Goal: Information Seeking & Learning: Learn about a topic

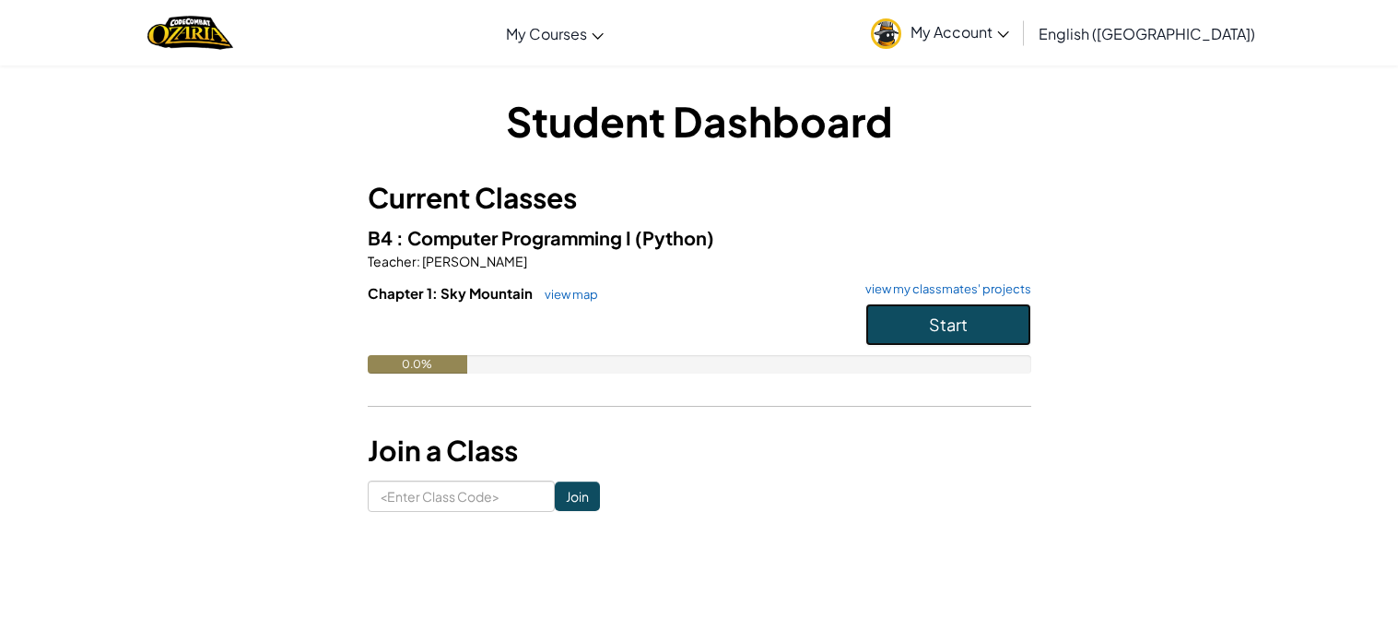
click at [929, 321] on span "Start" at bounding box center [948, 323] width 39 height 21
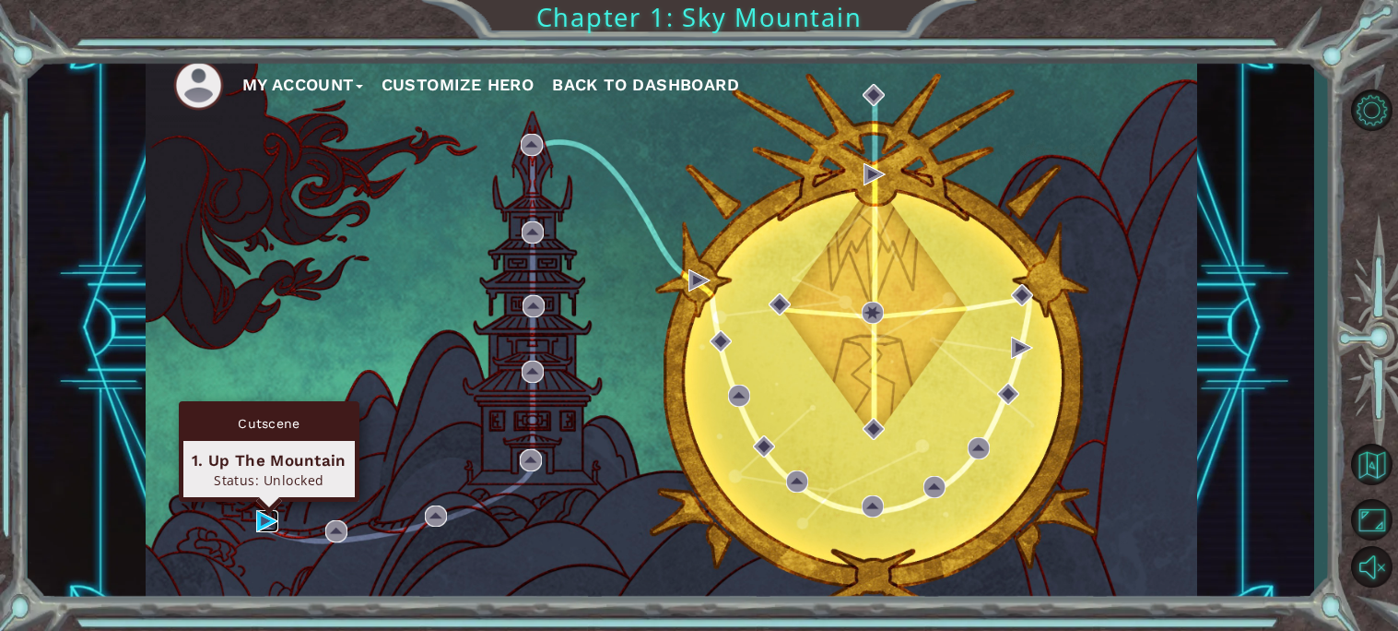
click at [265, 523] on img at bounding box center [267, 521] width 22 height 22
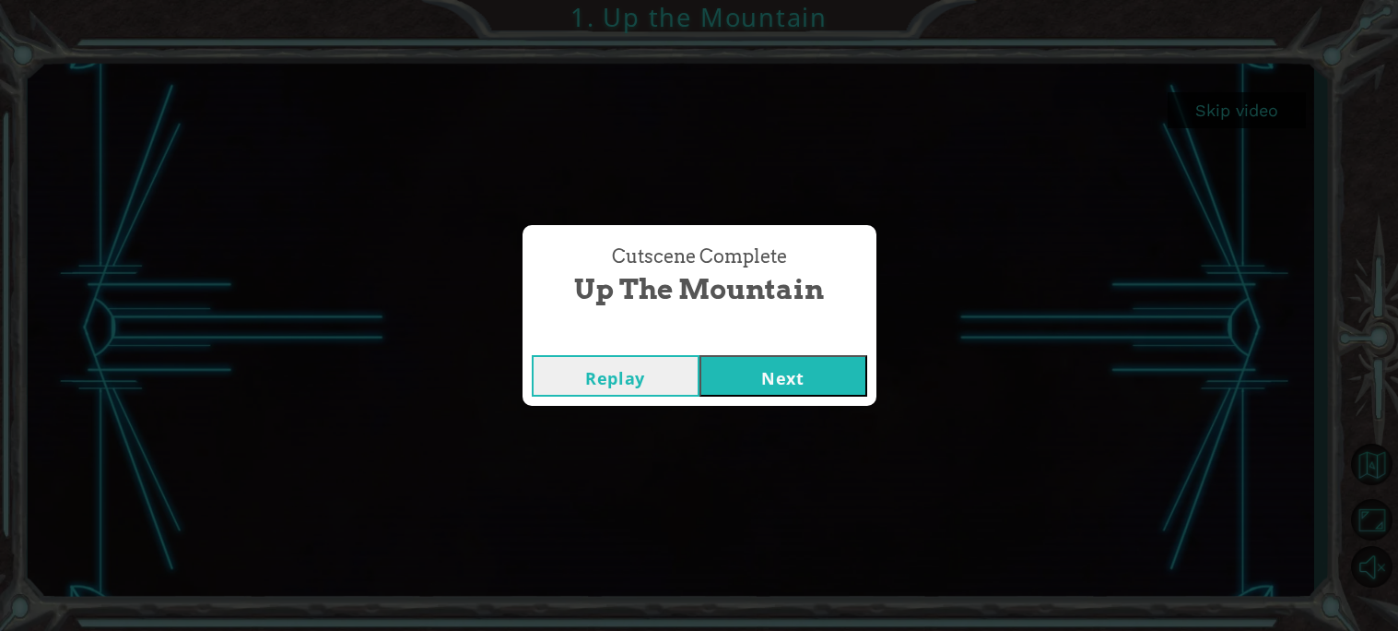
click at [739, 373] on button "Next" at bounding box center [784, 375] width 168 height 41
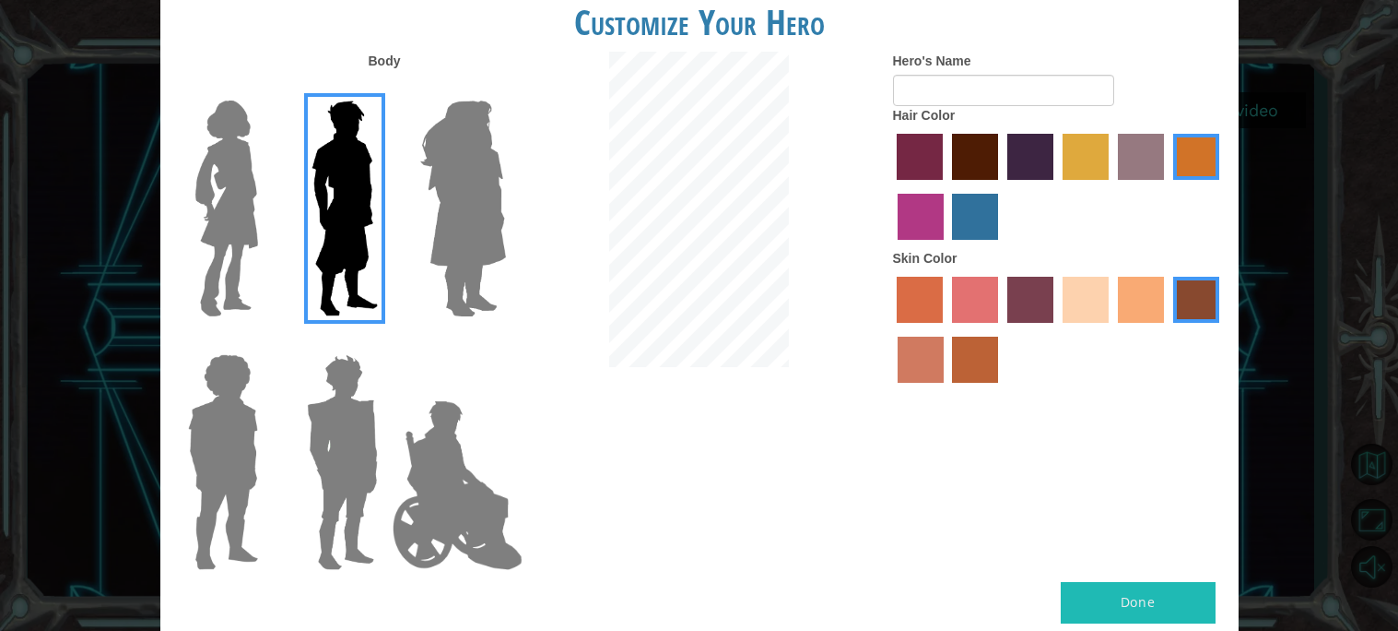
click at [361, 439] on img at bounding box center [343, 462] width 86 height 230
click at [385, 342] on input "Hero Garnet" at bounding box center [385, 342] width 0 height 0
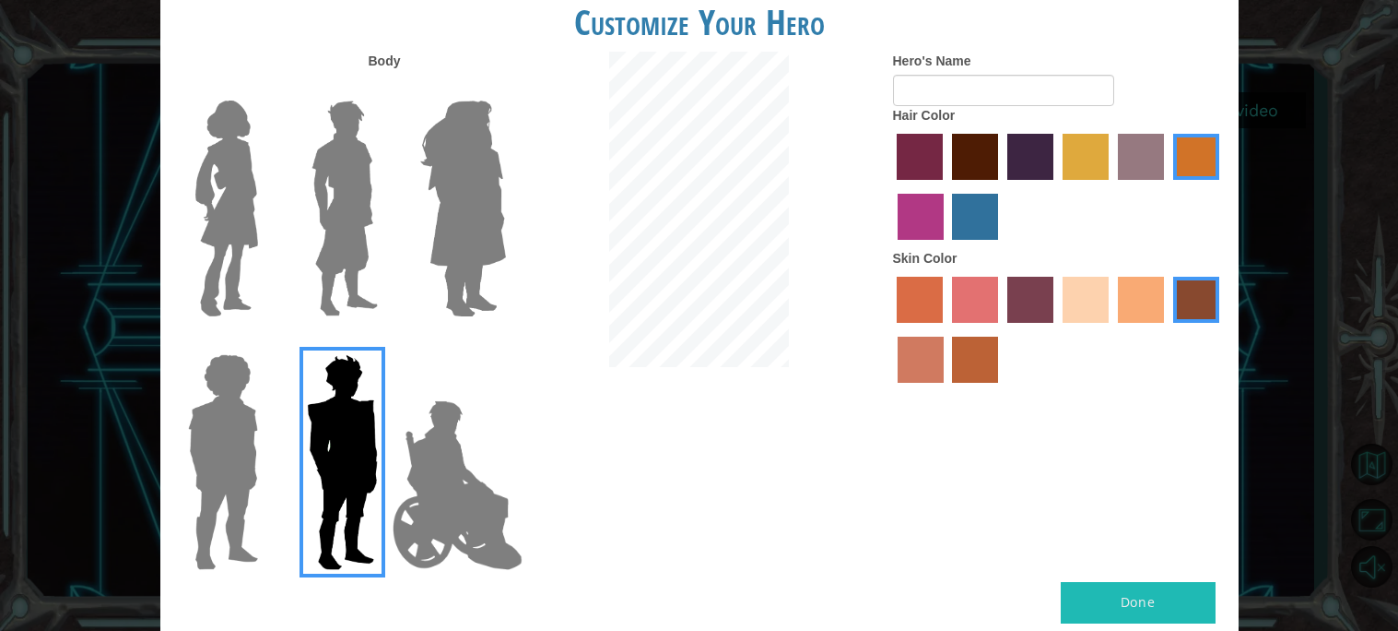
click at [961, 166] on label "maroon hair color" at bounding box center [975, 157] width 46 height 46
click at [946, 186] on input "maroon hair color" at bounding box center [946, 186] width 0 height 0
click at [1177, 163] on label "gold drop hair color" at bounding box center [1196, 157] width 46 height 46
click at [1167, 186] on input "gold drop hair color" at bounding box center [1167, 186] width 0 height 0
click at [956, 159] on label "maroon hair color" at bounding box center [975, 157] width 46 height 46
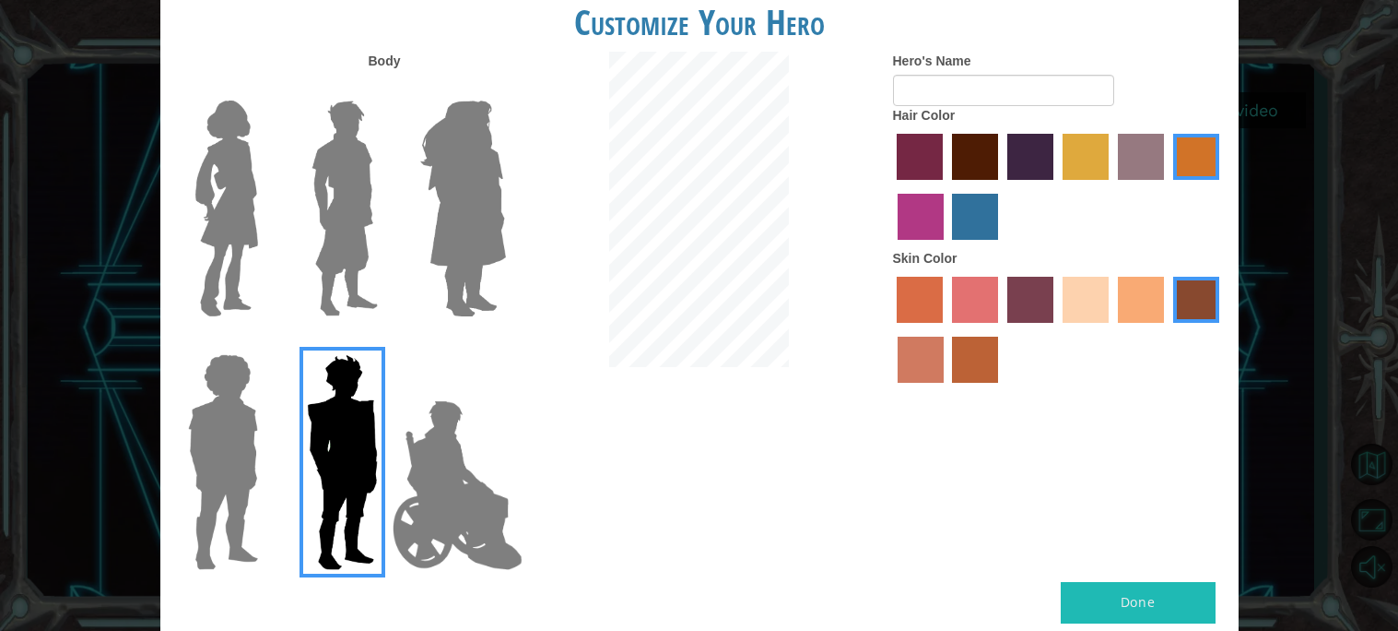
click at [946, 186] on input "maroon hair color" at bounding box center [946, 186] width 0 height 0
click at [1130, 304] on label "tacao skin color" at bounding box center [1141, 300] width 46 height 46
click at [1112, 329] on input "tacao skin color" at bounding box center [1112, 329] width 0 height 0
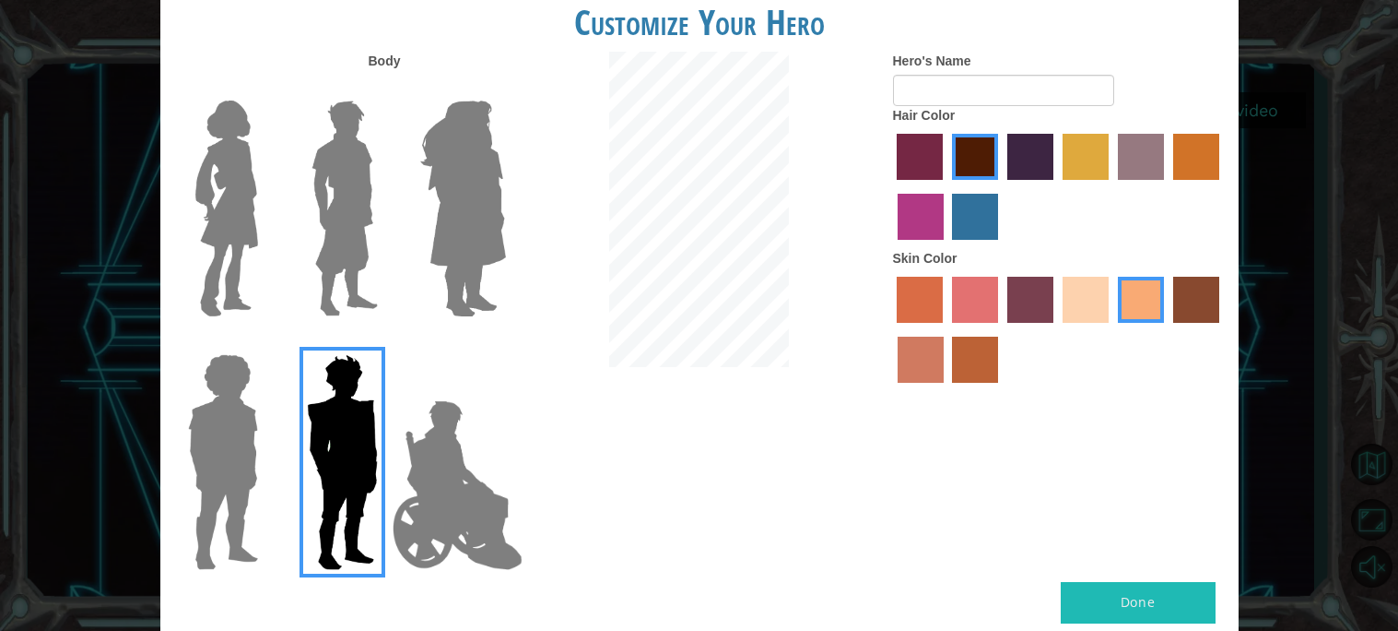
click at [984, 360] on label "smoke tree skin color" at bounding box center [975, 359] width 46 height 46
click at [947, 389] on input "smoke tree skin color" at bounding box center [947, 389] width 0 height 0
click at [1188, 301] on label "karma skin color" at bounding box center [1196, 300] width 46 height 46
click at [1167, 329] on input "karma skin color" at bounding box center [1167, 329] width 0 height 0
click at [990, 360] on label "smoke tree skin color" at bounding box center [975, 359] width 46 height 46
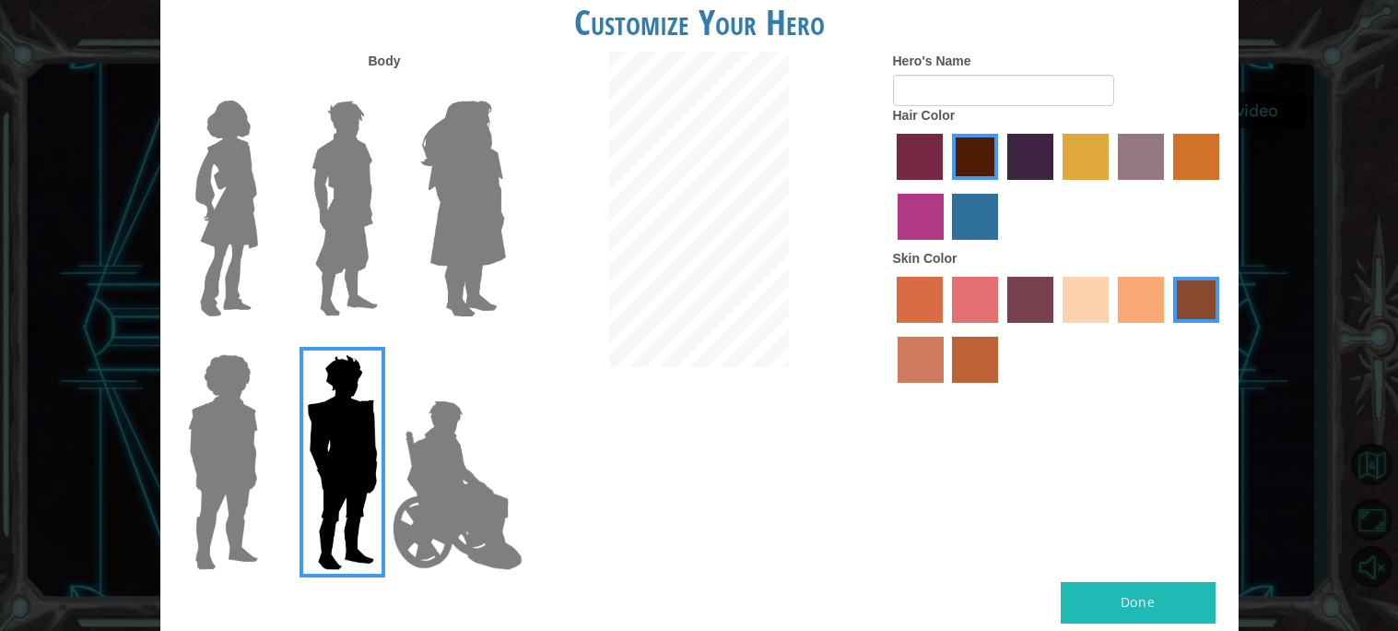
click at [947, 389] on input "smoke tree skin color" at bounding box center [947, 389] width 0 height 0
click at [1129, 587] on button "Done" at bounding box center [1138, 602] width 155 height 41
type input "n"
click at [1004, 106] on div "Hair Color" at bounding box center [1059, 177] width 332 height 143
click at [1008, 89] on input "Hero's Name" at bounding box center [1003, 90] width 221 height 31
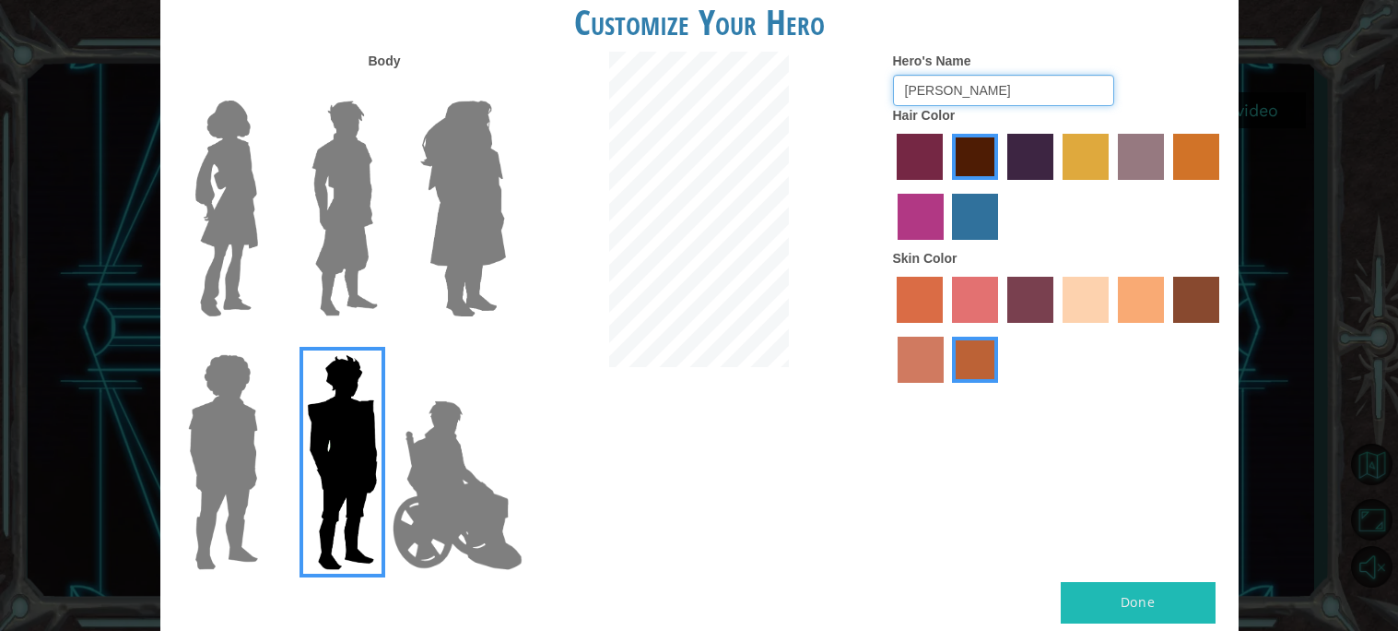
type input "[PERSON_NAME]"
click at [1114, 609] on button "Done" at bounding box center [1138, 602] width 155 height 41
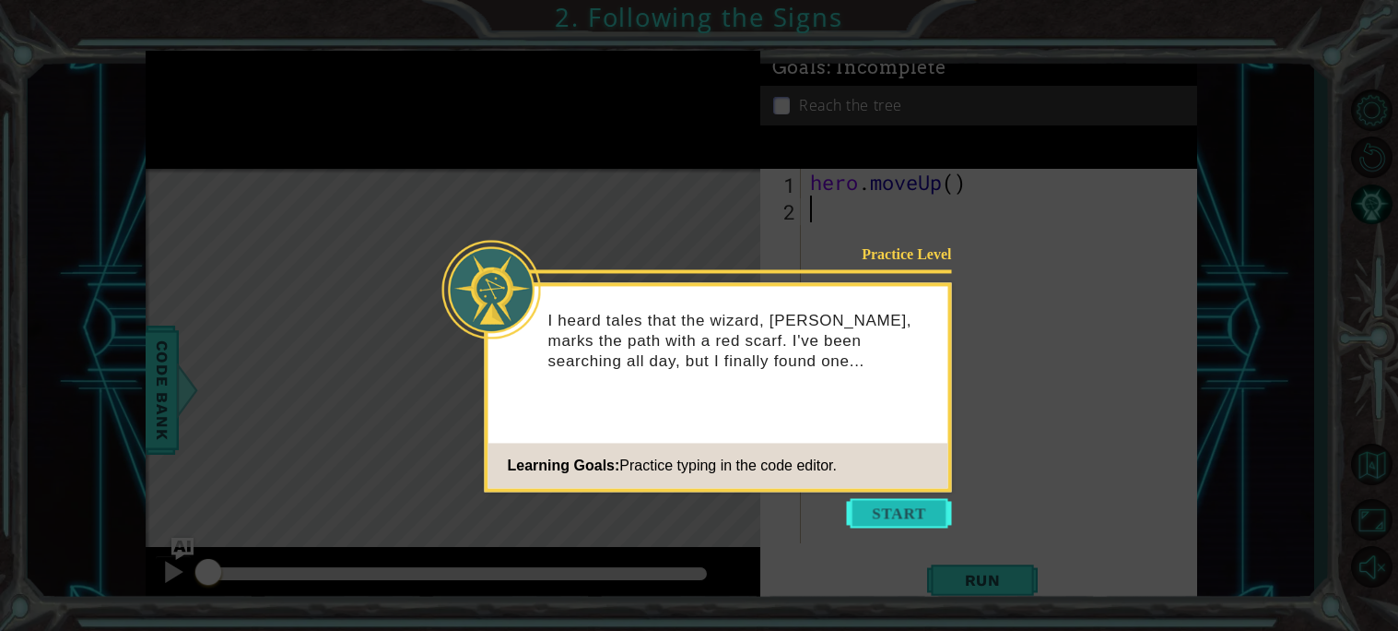
click at [881, 512] on button "Start" at bounding box center [899, 512] width 105 height 29
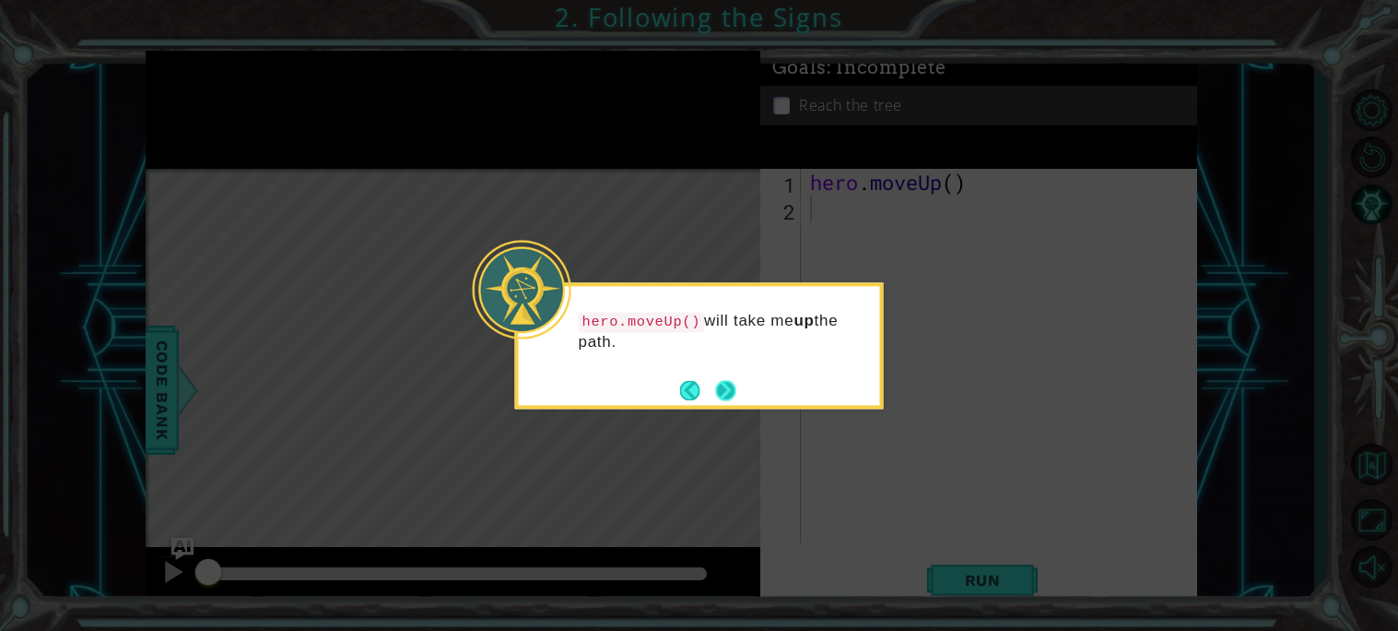
click at [725, 391] on button "Next" at bounding box center [725, 390] width 23 height 23
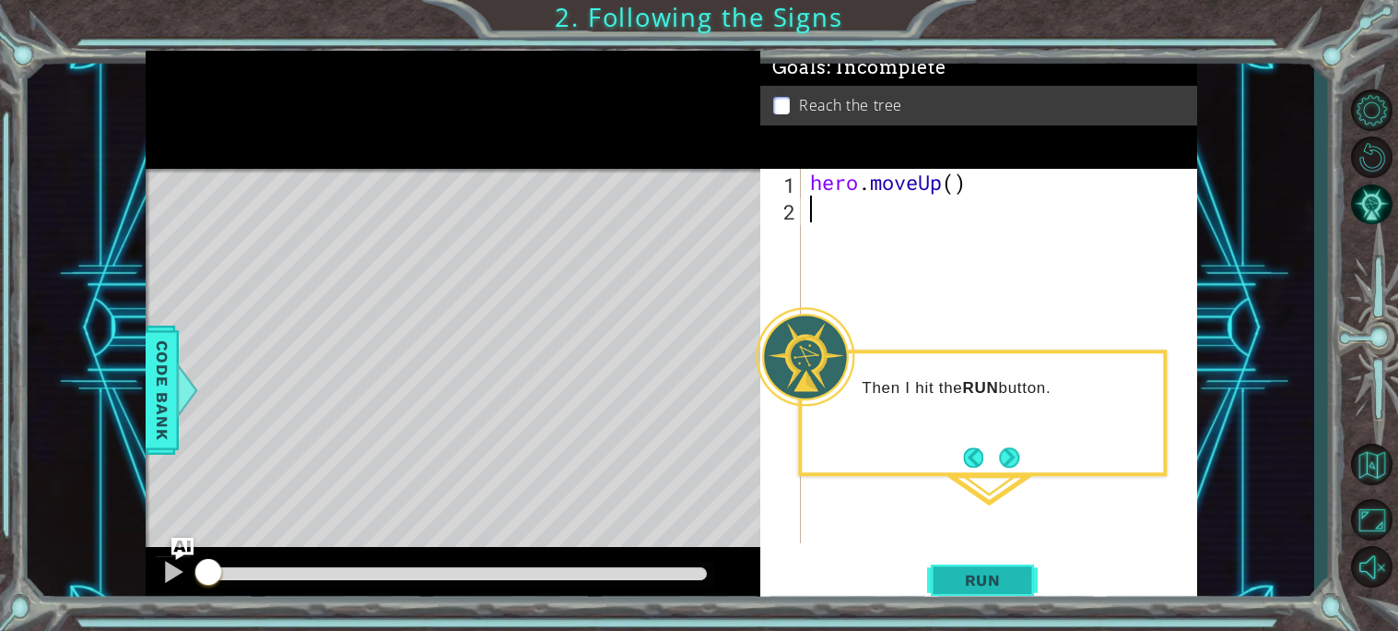
click at [984, 568] on button "Run" at bounding box center [982, 579] width 111 height 43
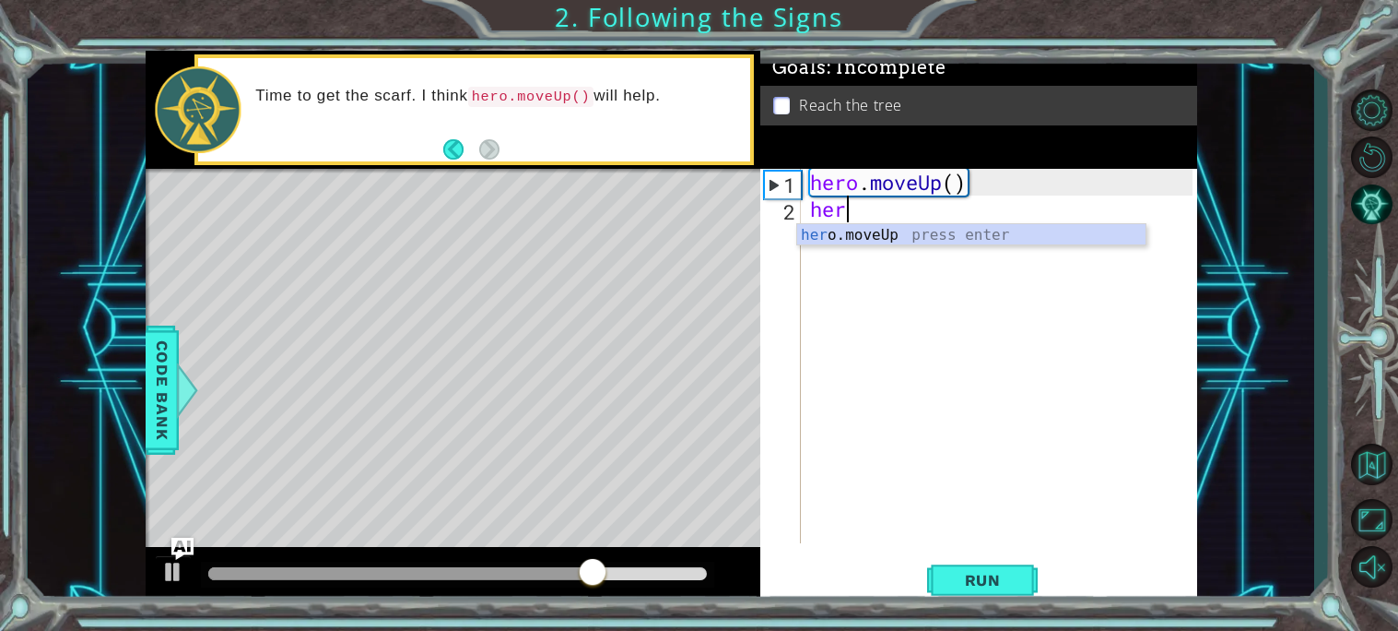
type textarea "hero"
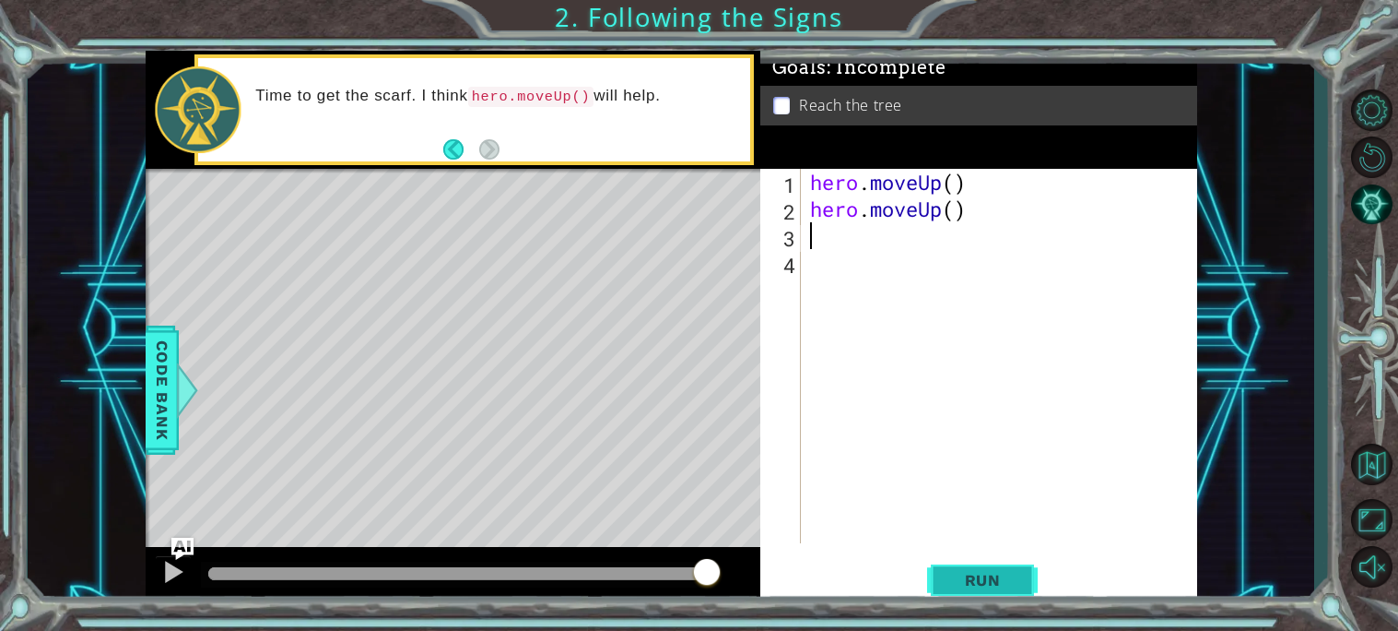
click at [970, 574] on span "Run" at bounding box center [983, 580] width 73 height 18
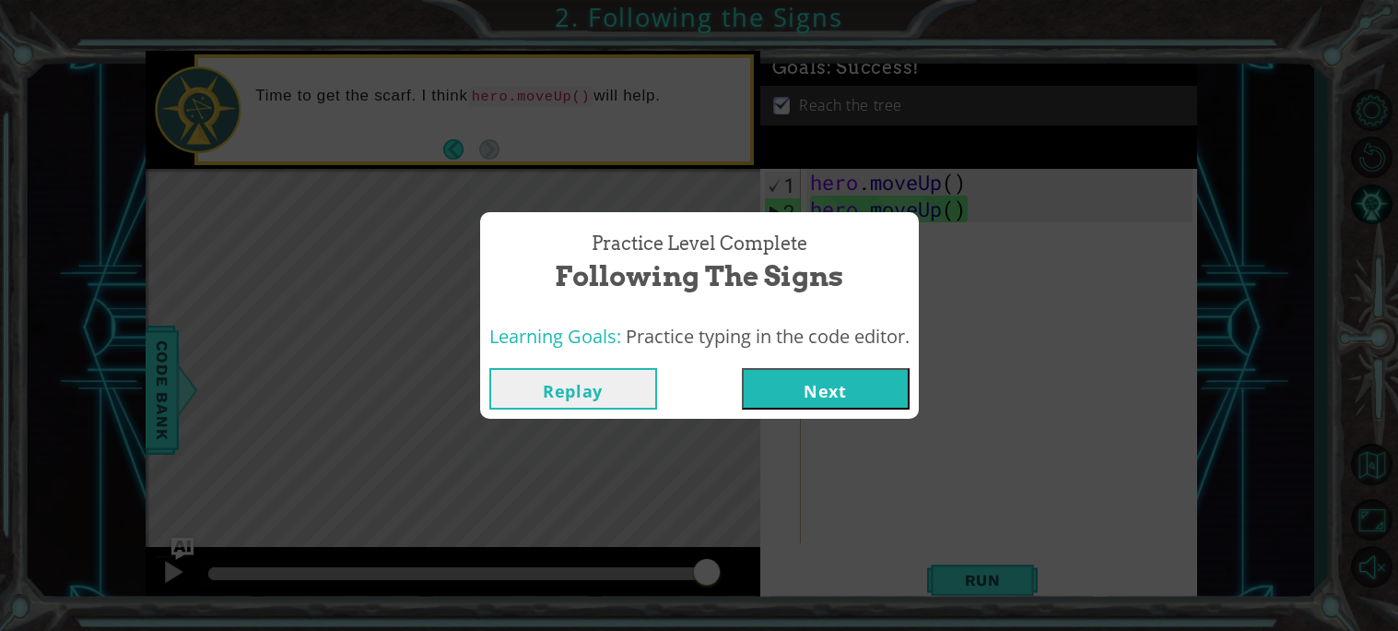
click at [848, 377] on button "Next" at bounding box center [826, 388] width 168 height 41
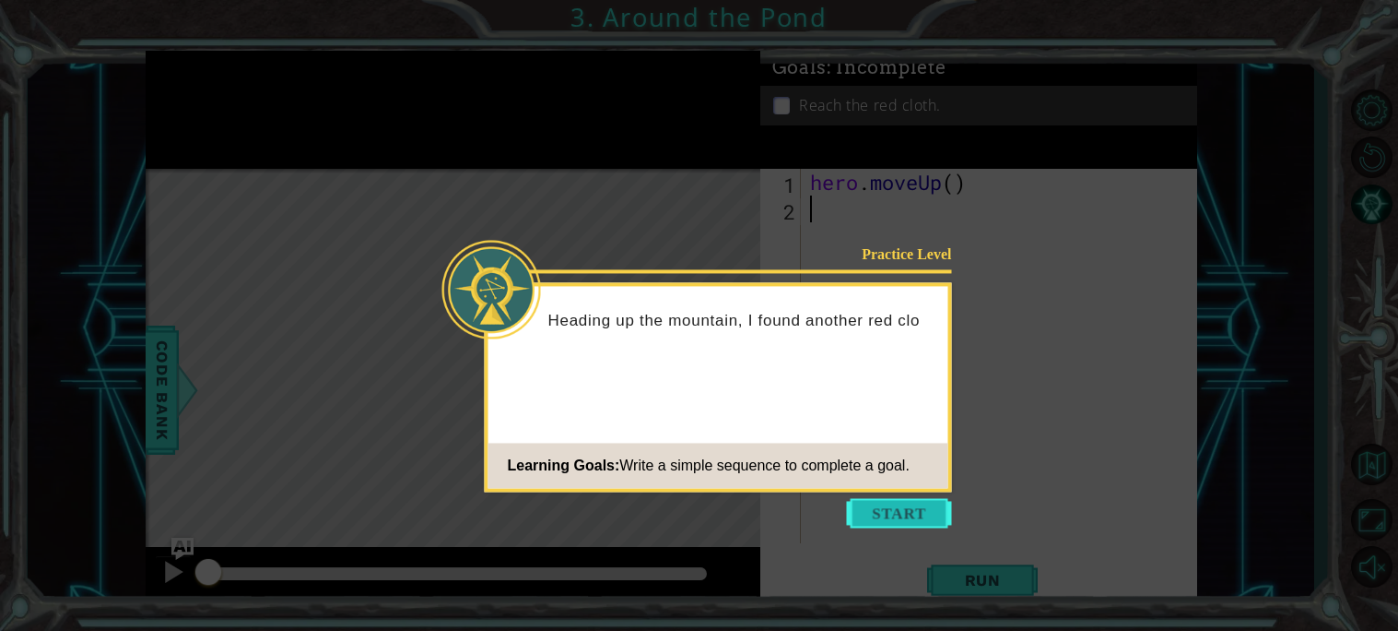
click at [910, 514] on button "Start" at bounding box center [899, 512] width 105 height 29
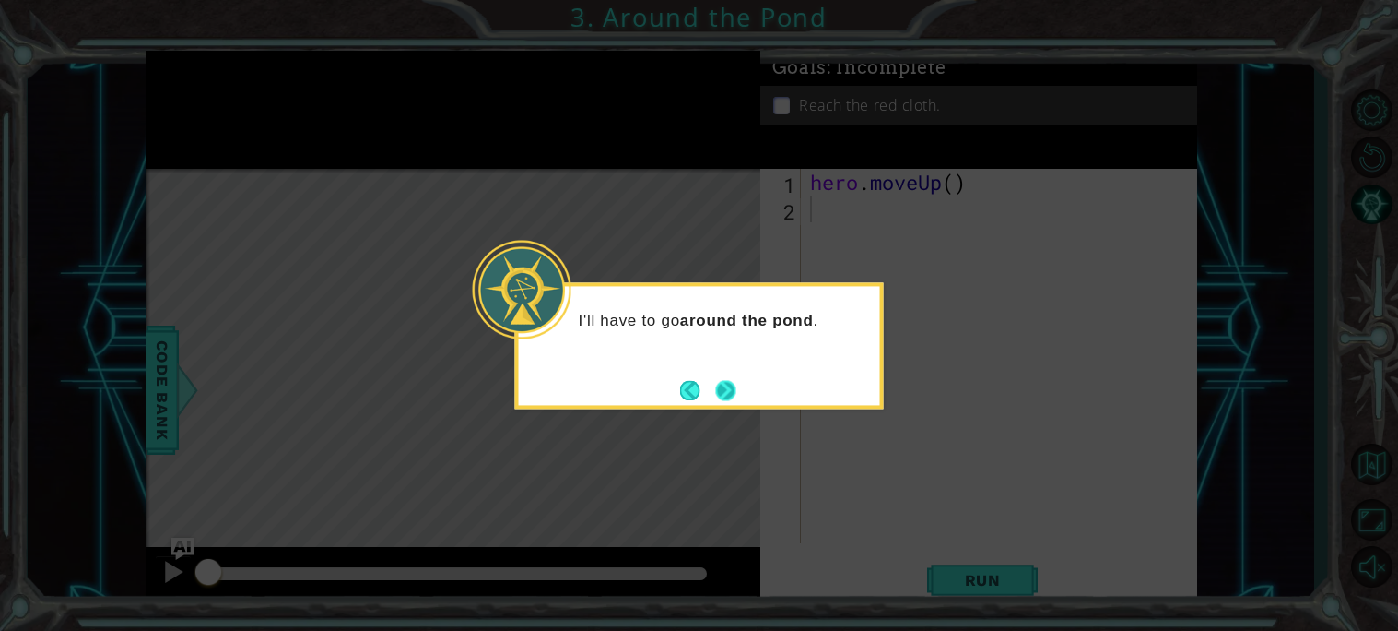
click at [727, 389] on button "Next" at bounding box center [727, 390] width 28 height 28
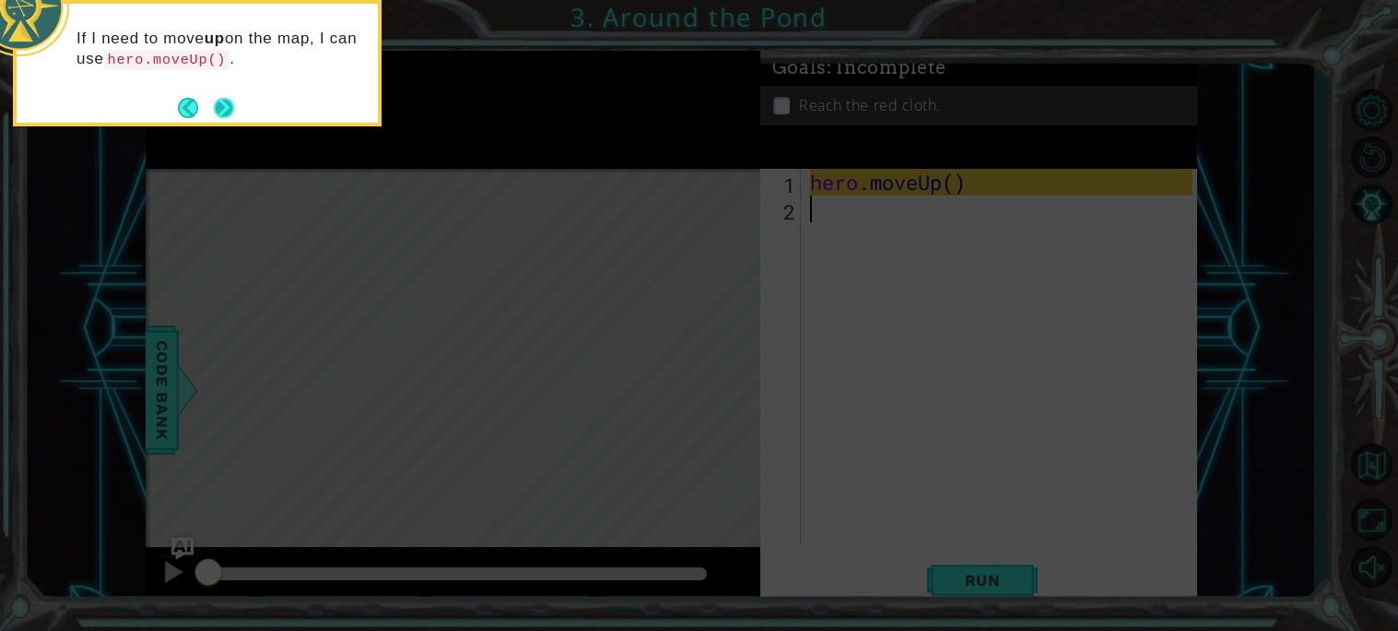
click at [219, 106] on button "Next" at bounding box center [223, 107] width 21 height 21
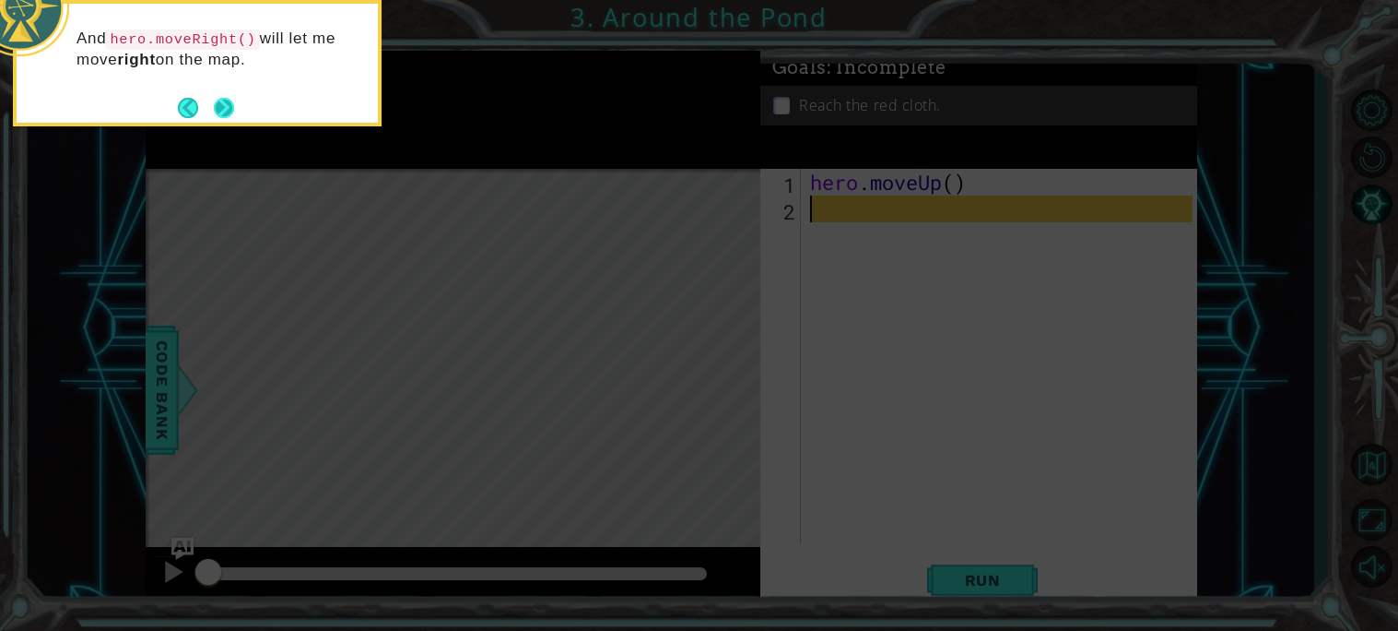
click at [218, 107] on button "Next" at bounding box center [224, 108] width 20 height 20
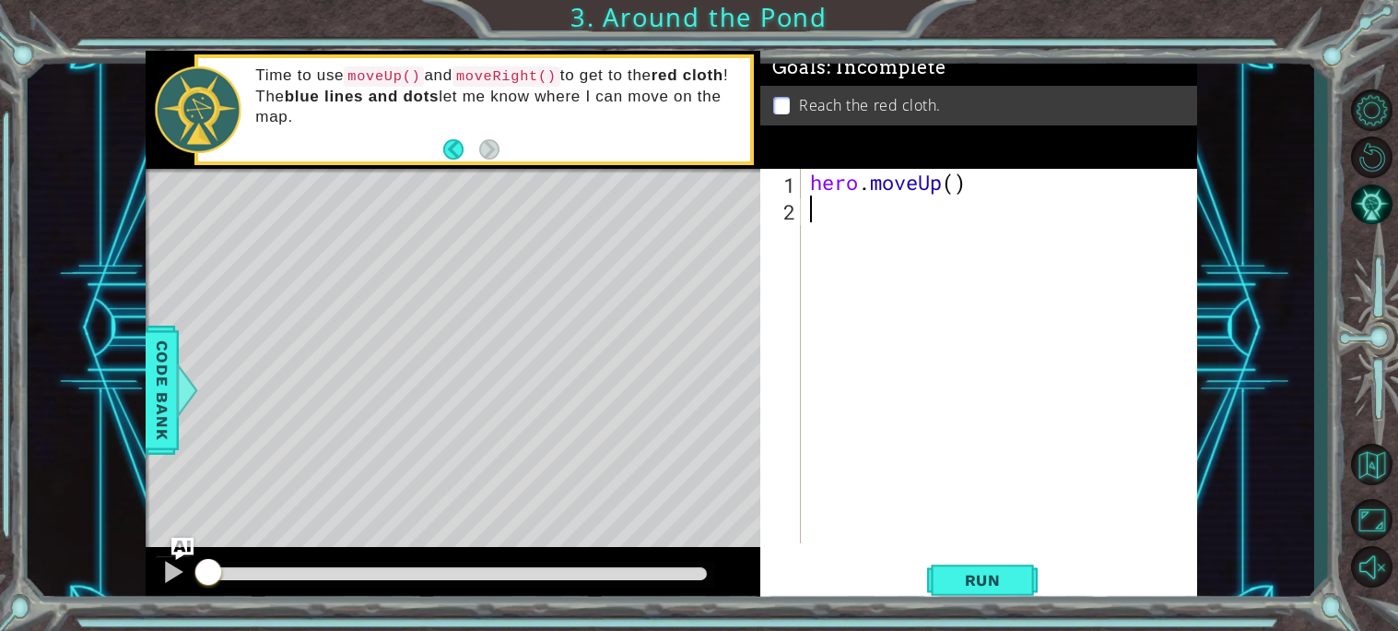
click at [807, 206] on div "hero . moveUp ( )" at bounding box center [1004, 383] width 395 height 428
type textarea "h"
click at [162, 370] on span "Code Bank" at bounding box center [161, 390] width 29 height 112
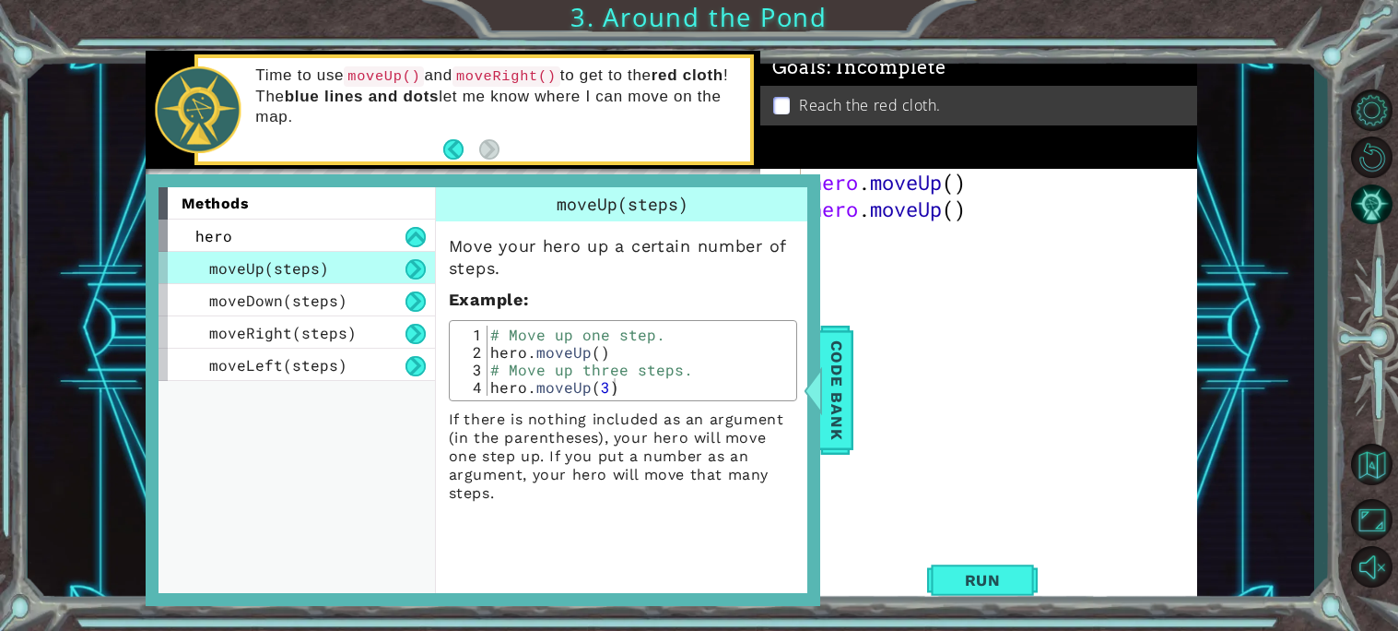
click at [1071, 369] on div "hero . moveUp ( ) hero . moveUp ( )" at bounding box center [1004, 383] width 395 height 428
click at [854, 412] on div "Code Bank" at bounding box center [836, 389] width 33 height 129
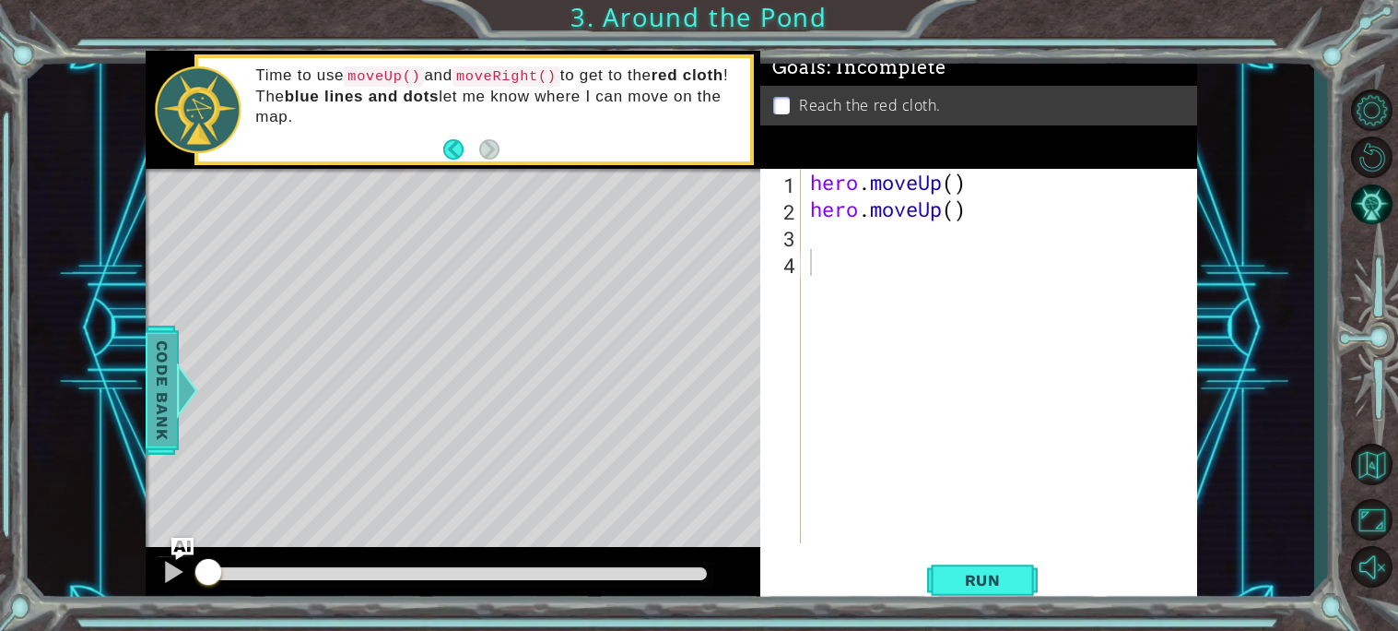
click at [168, 391] on span "Code Bank" at bounding box center [161, 390] width 29 height 112
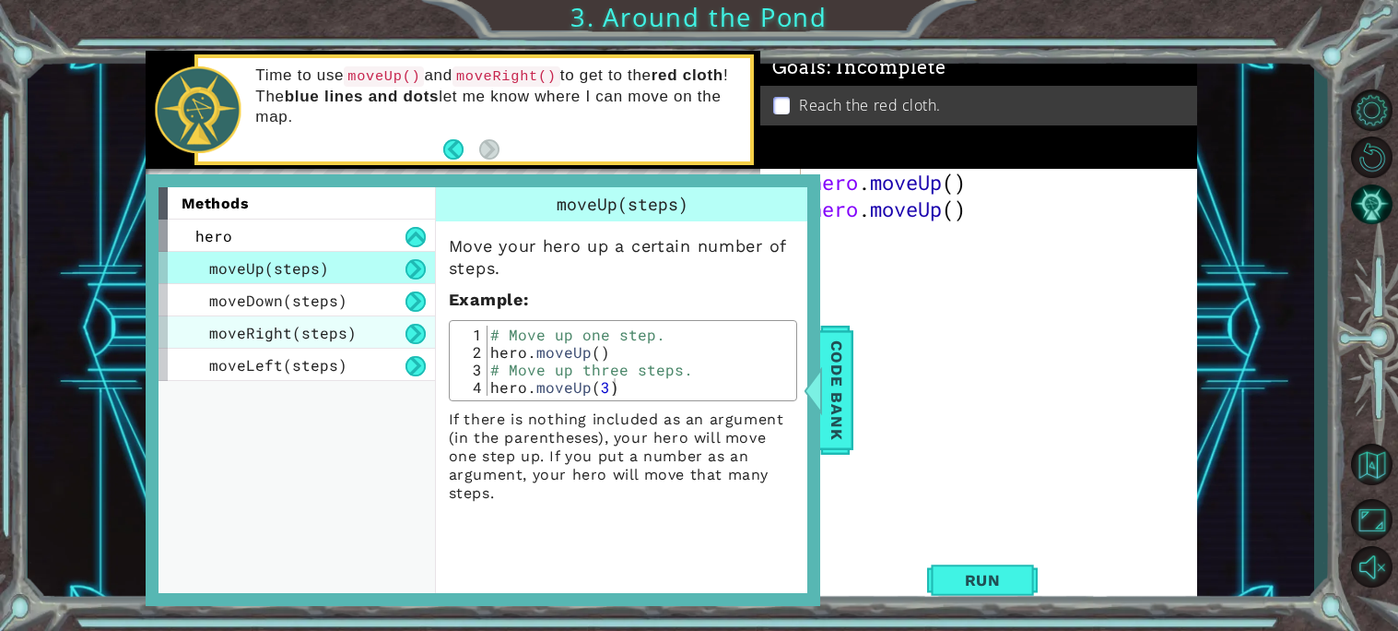
click at [217, 331] on span "moveRight(steps)" at bounding box center [282, 332] width 147 height 19
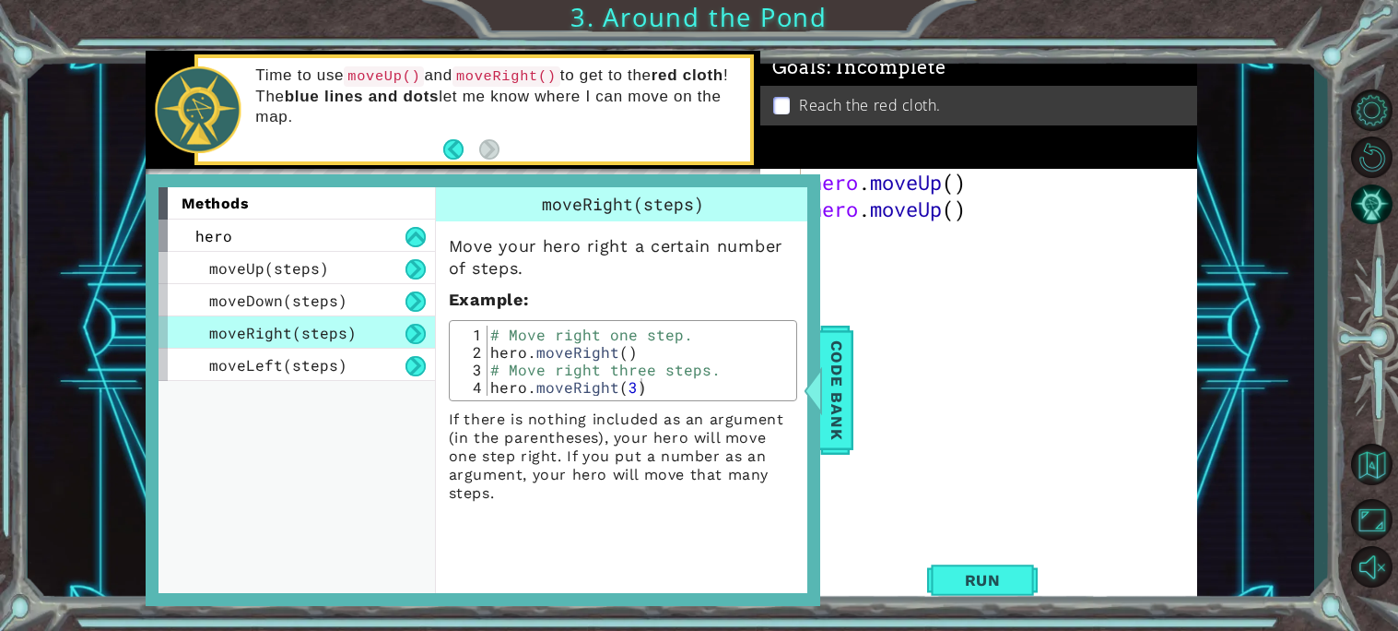
drag, startPoint x: 206, startPoint y: 331, endPoint x: 390, endPoint y: 328, distance: 184.4
click at [390, 328] on div "moveRight(steps)" at bounding box center [297, 332] width 277 height 32
click at [877, 360] on div "hero . moveUp ( ) hero . moveUp ( )" at bounding box center [1004, 383] width 395 height 428
click at [869, 266] on div "hero . moveUp ( ) hero . moveUp ( )" at bounding box center [1004, 383] width 395 height 428
click at [959, 282] on div "hero . moveUp ( ) hero . moveUp ( )" at bounding box center [1004, 383] width 395 height 428
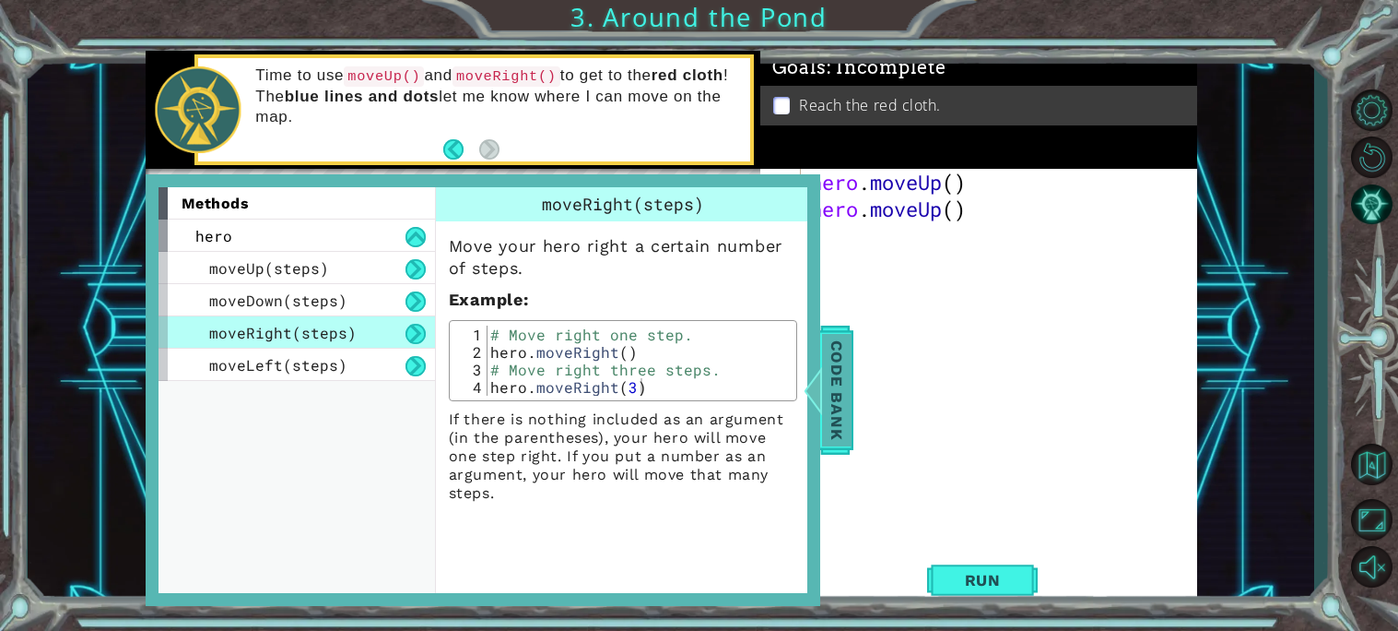
click at [839, 388] on span "Code Bank" at bounding box center [836, 390] width 29 height 112
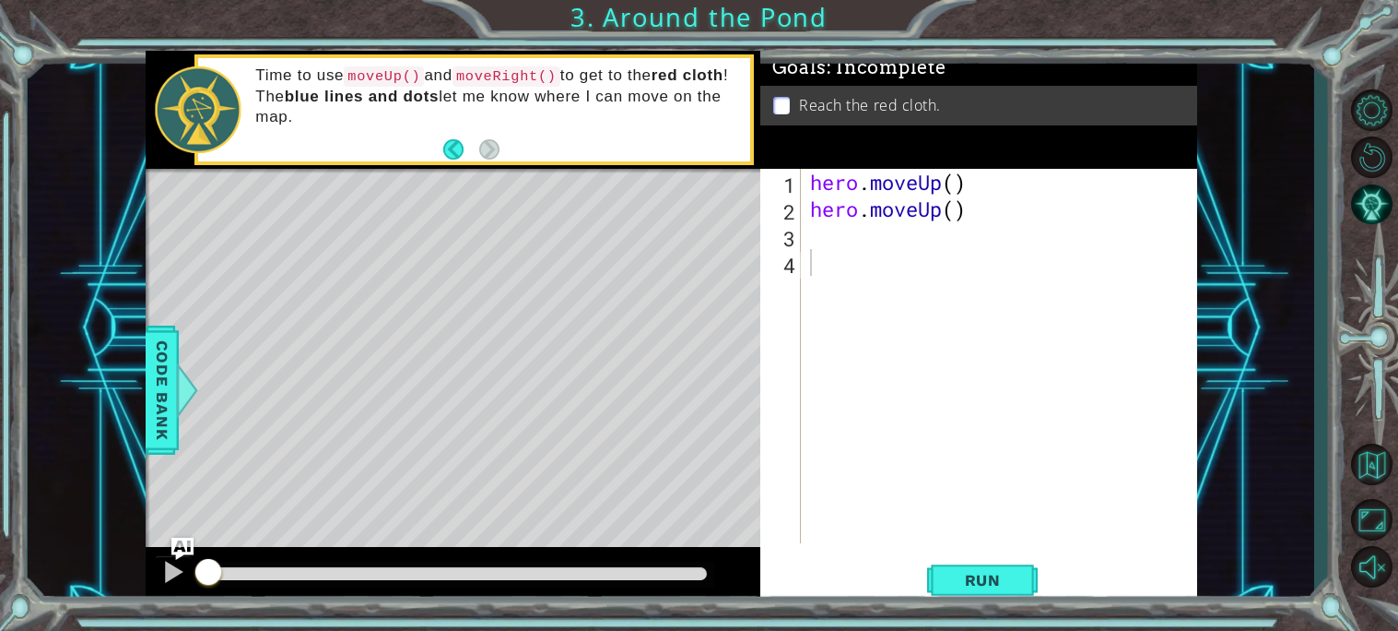
click at [820, 238] on div "hero . moveUp ( ) hero . moveUp ( )" at bounding box center [1004, 383] width 395 height 428
click at [803, 240] on div "1 2 3 4 hero . moveUp ( ) hero . moveUp ( ) ההההההההההההההההההההההההההההההההההה…" at bounding box center [976, 356] width 432 height 374
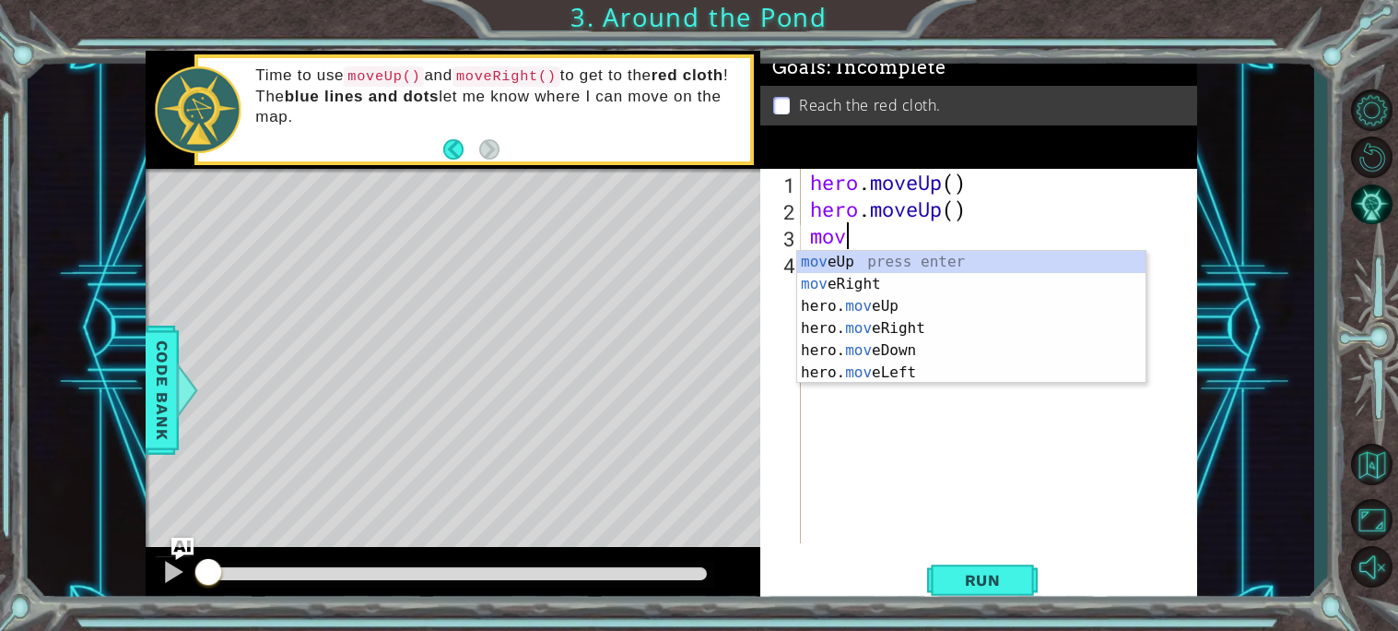
type textarea "move"
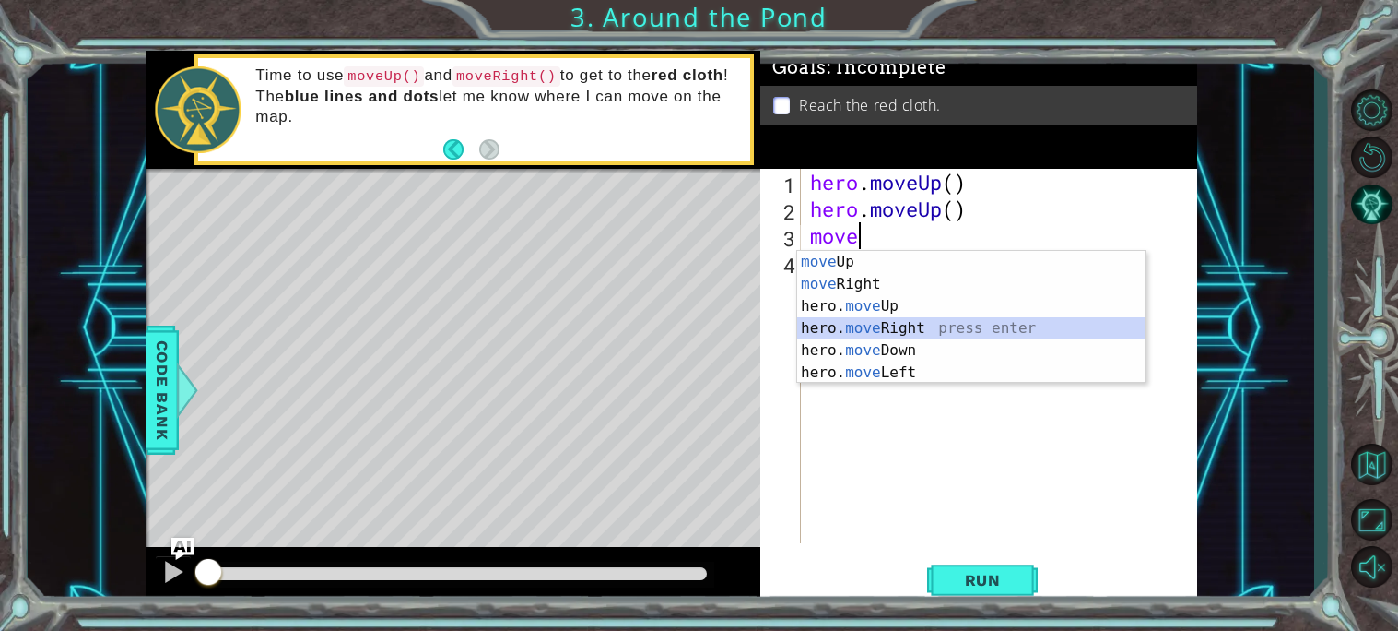
click at [861, 324] on div "move Up press enter move Right press enter hero. move Up press enter hero. move…" at bounding box center [971, 339] width 348 height 177
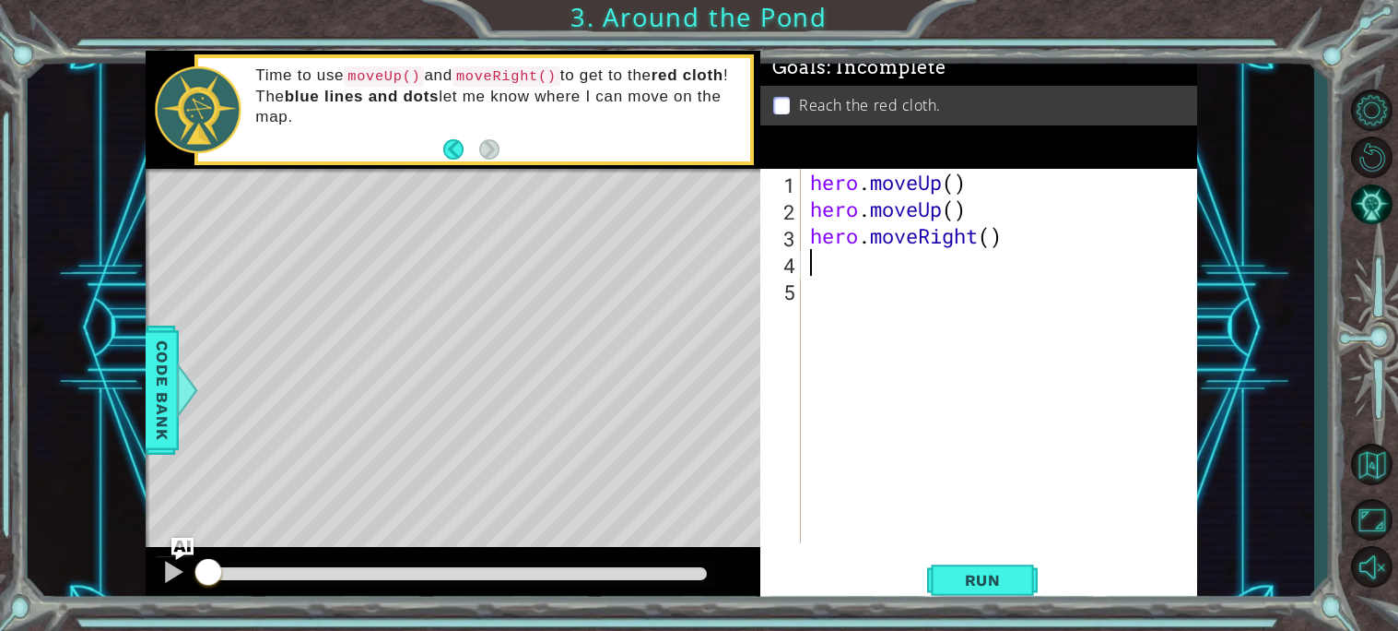
type textarea "h"
click at [999, 568] on button "Run" at bounding box center [982, 579] width 111 height 43
